Goal: Information Seeking & Learning: Learn about a topic

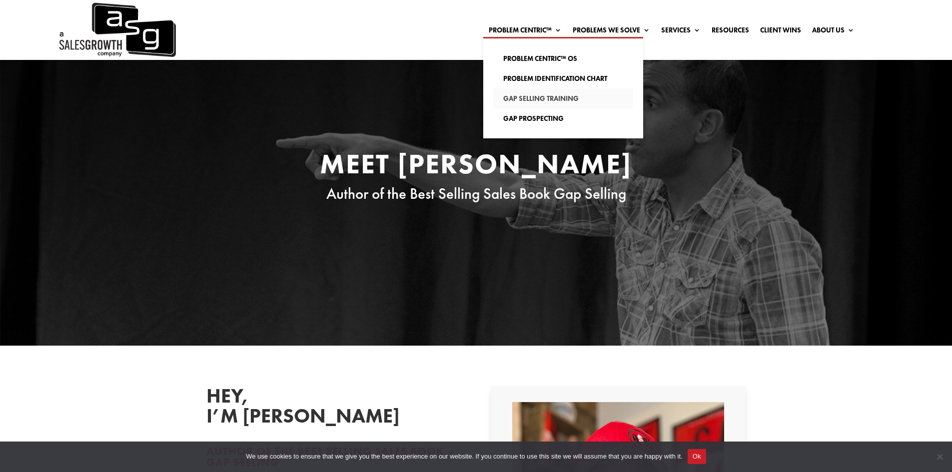
click at [533, 95] on link "Gap Selling Training" at bounding box center [563, 98] width 140 height 20
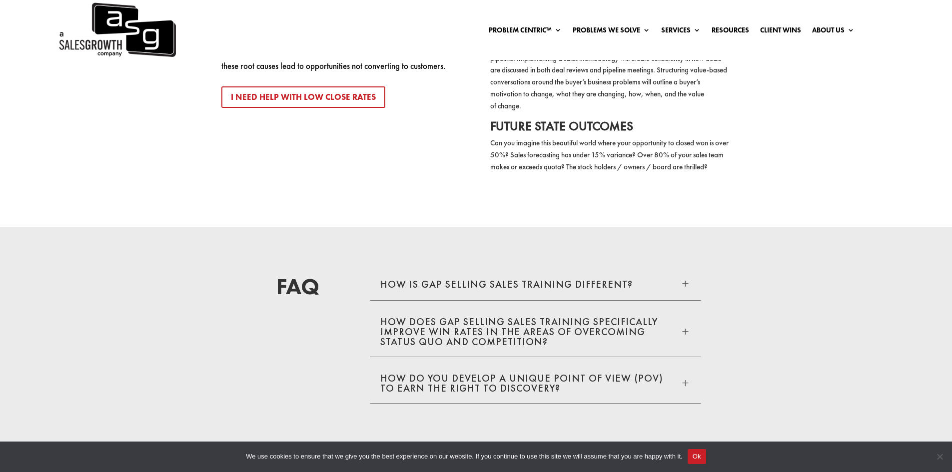
scroll to position [1949, 0]
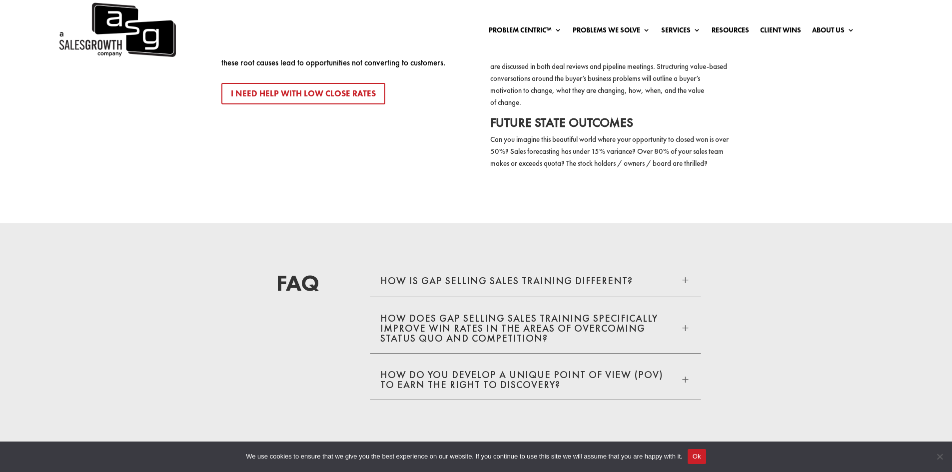
click at [686, 281] on span "L" at bounding box center [685, 279] width 11 height 11
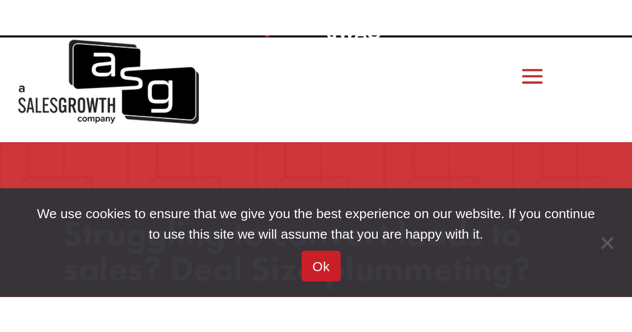
scroll to position [243, 0]
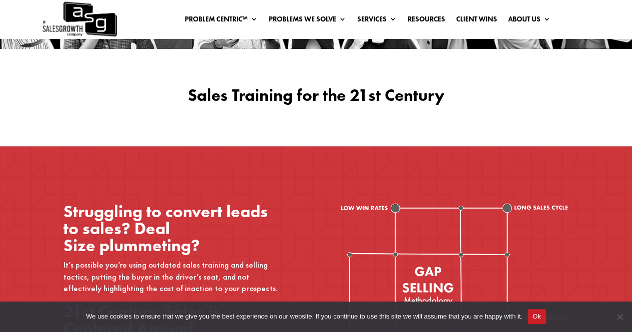
click at [76, 20] on img at bounding box center [78, 19] width 75 height 38
